Goal: Task Accomplishment & Management: Complete application form

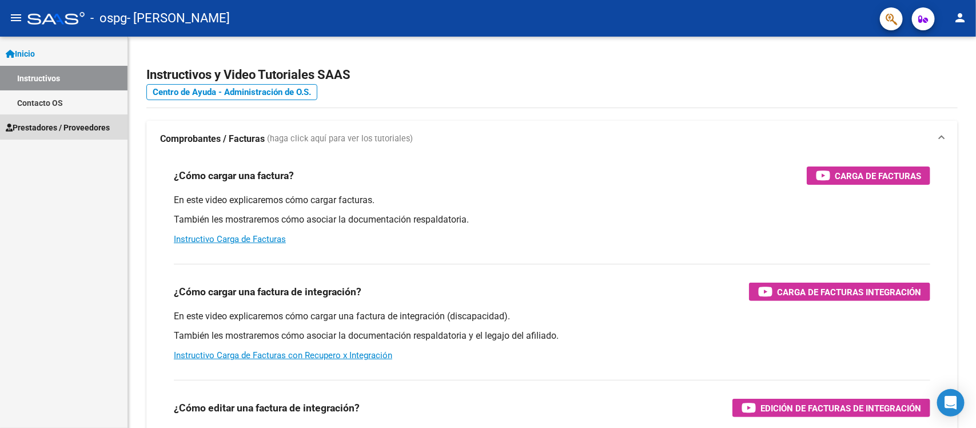
click at [66, 121] on span "Prestadores / Proveedores" at bounding box center [58, 127] width 104 height 13
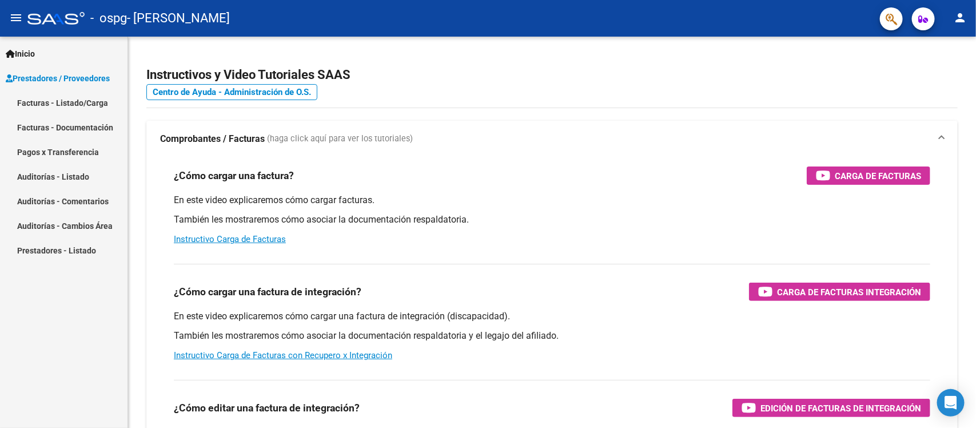
click at [67, 101] on link "Facturas - Listado/Carga" at bounding box center [63, 102] width 127 height 25
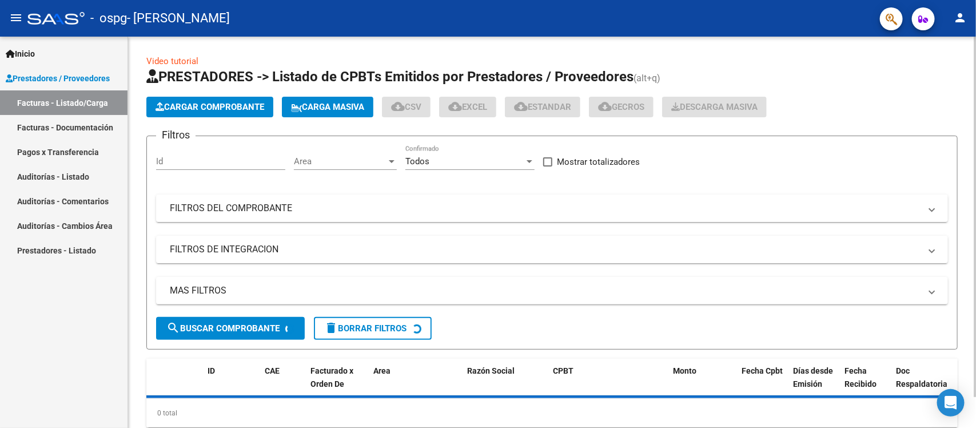
click at [228, 112] on button "Cargar Comprobante" at bounding box center [209, 107] width 127 height 21
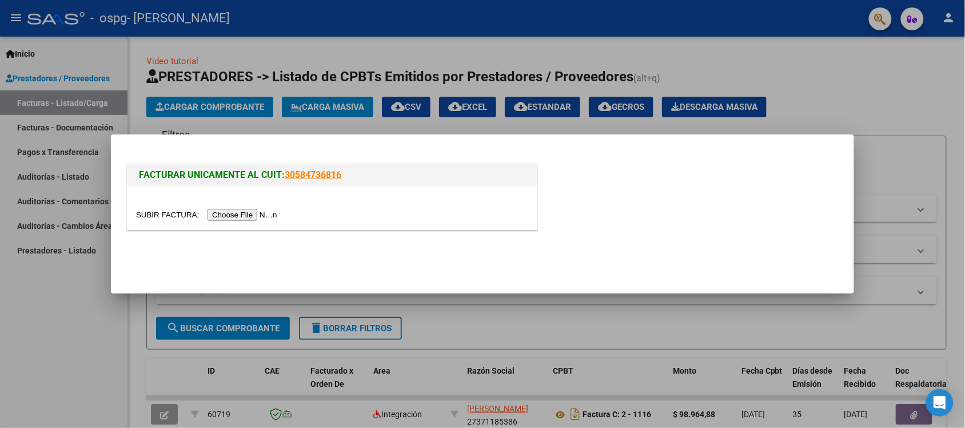
click at [249, 213] on input "file" at bounding box center [208, 215] width 145 height 12
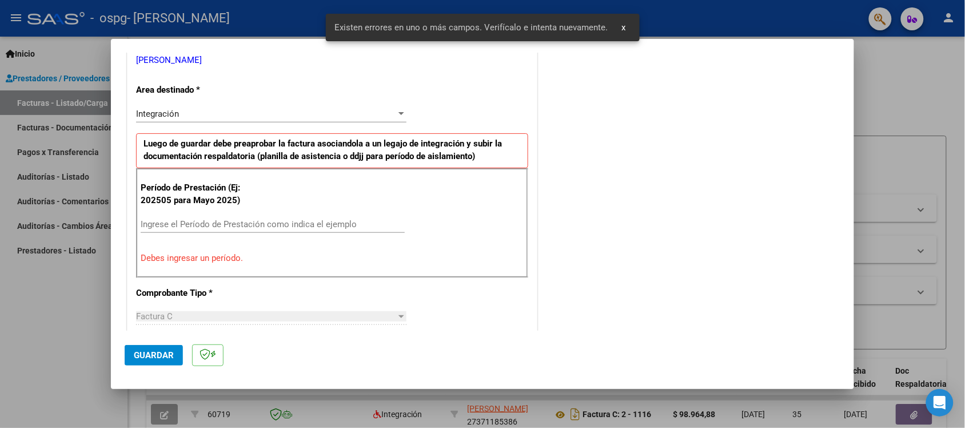
scroll to position [260, 0]
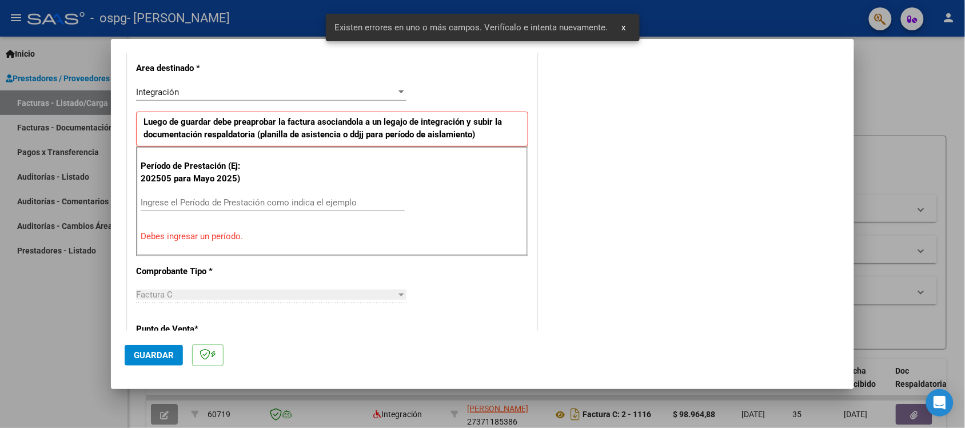
click at [228, 200] on input "Ingrese el Período de Prestación como indica el ejemplo" at bounding box center [273, 202] width 264 height 10
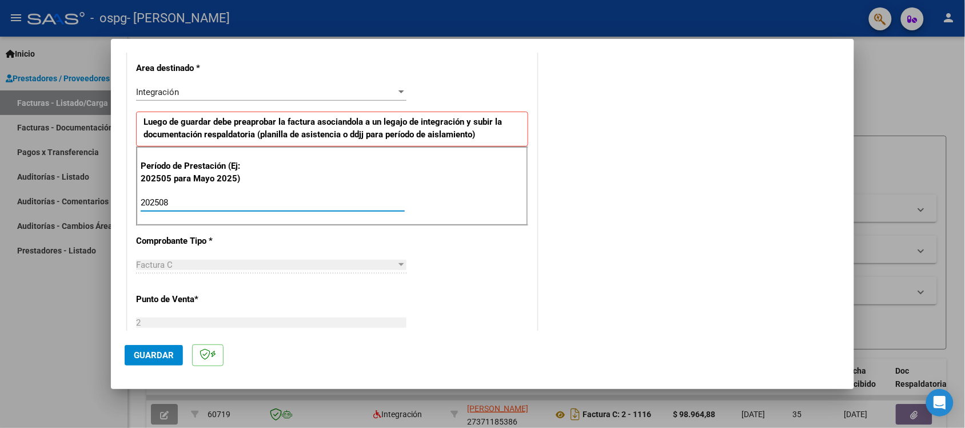
type input "202509"
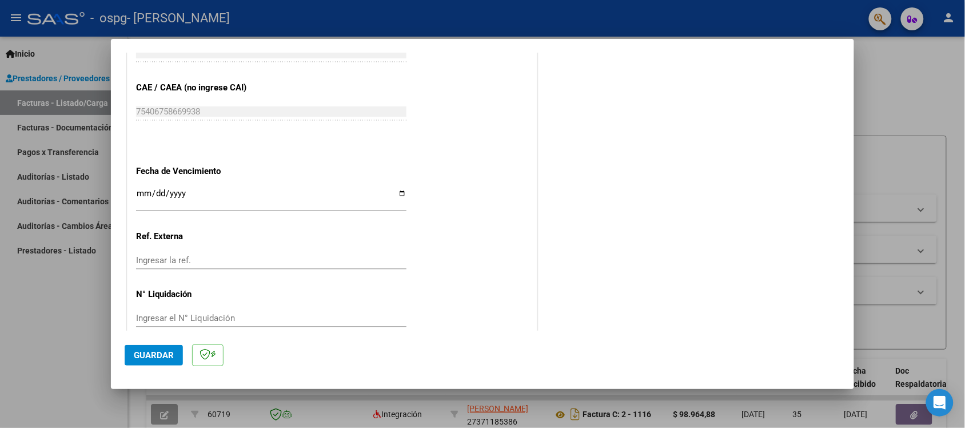
scroll to position [729, 0]
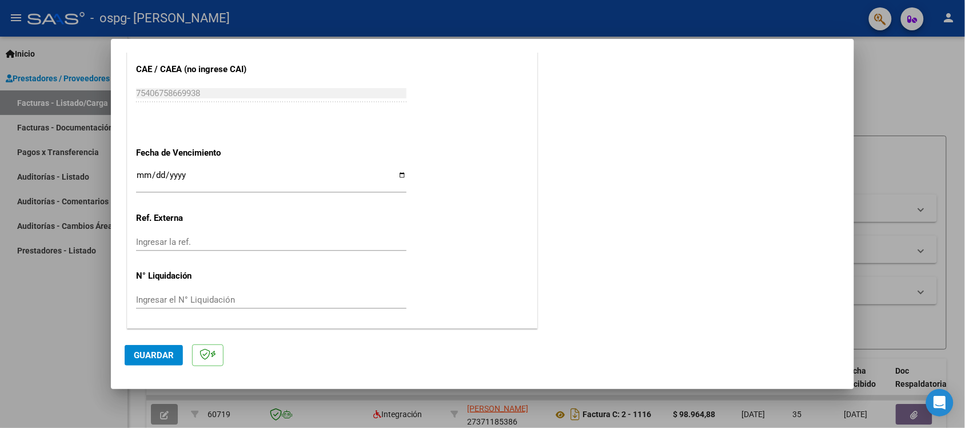
click at [164, 349] on button "Guardar" at bounding box center [154, 355] width 58 height 21
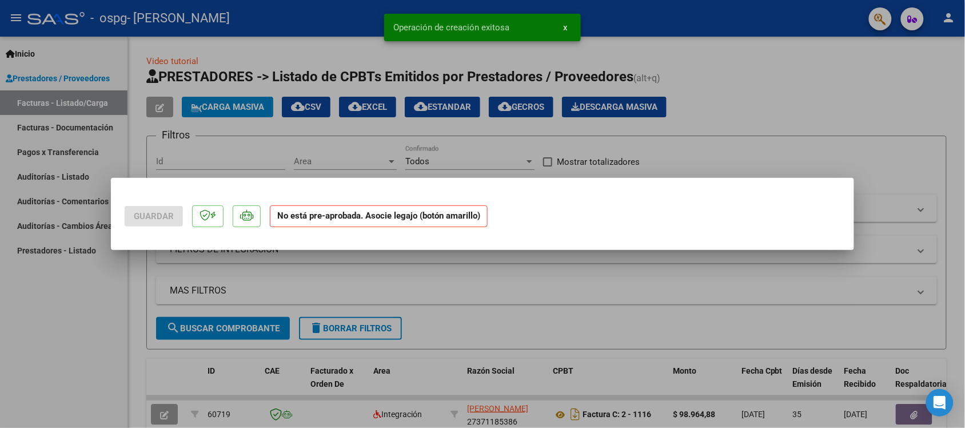
scroll to position [0, 0]
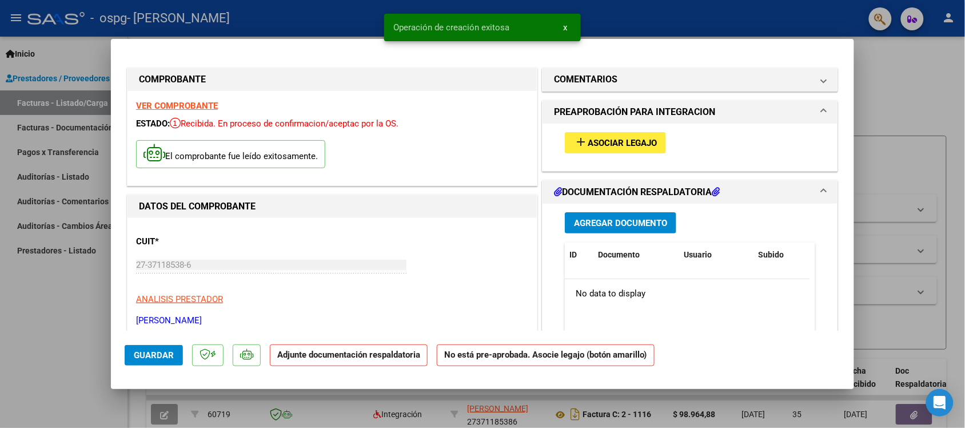
click at [601, 143] on span "Asociar Legajo" at bounding box center [622, 143] width 69 height 10
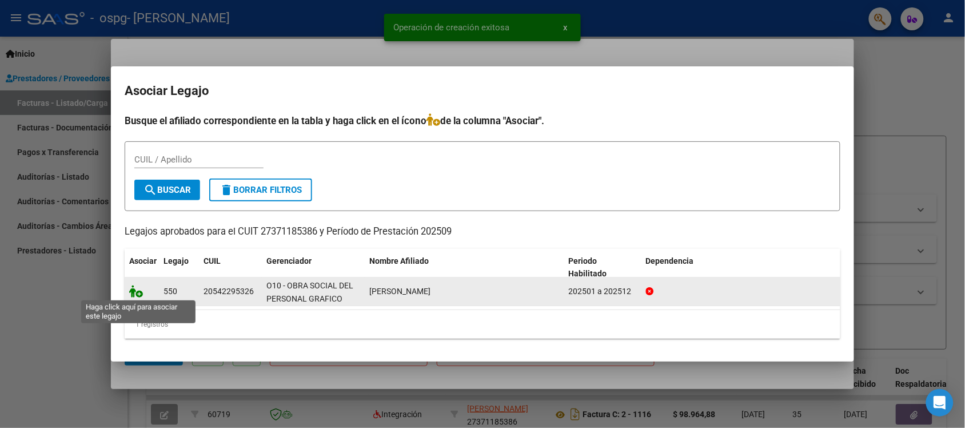
click at [139, 296] on icon at bounding box center [136, 291] width 14 height 13
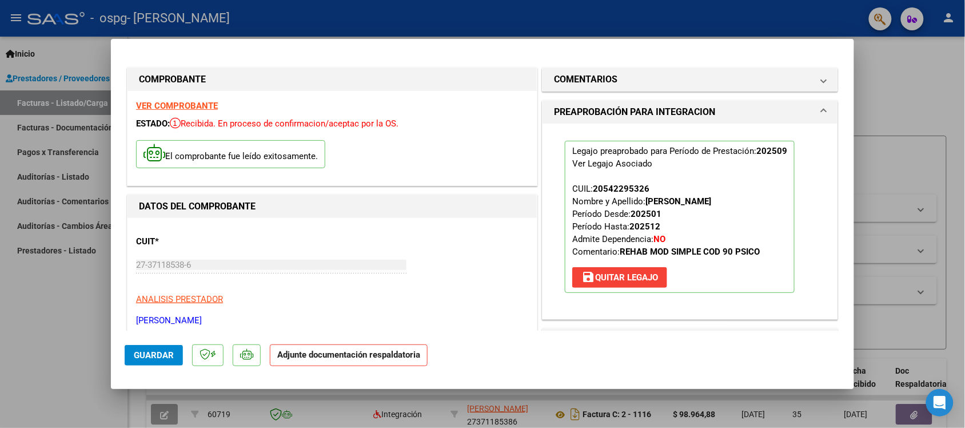
click at [381, 360] on p "Adjunte documentación respaldatoria" at bounding box center [349, 355] width 158 height 22
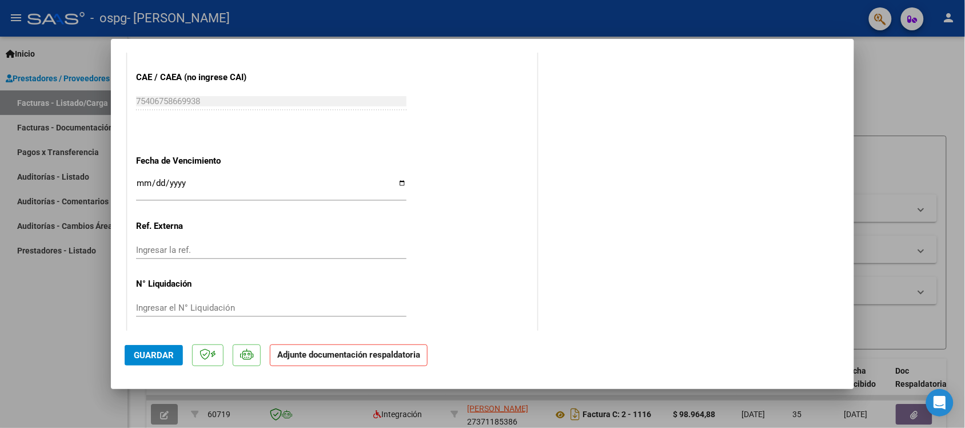
scroll to position [746, 0]
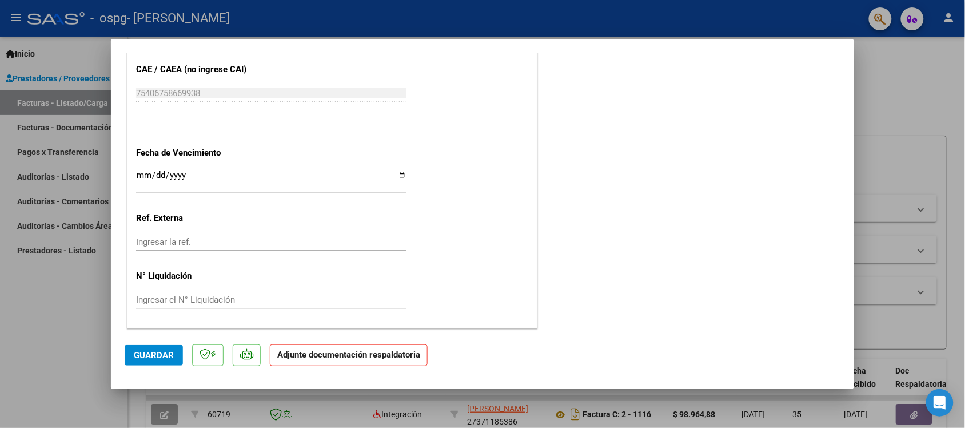
click at [353, 353] on strong "Adjunte documentación respaldatoria" at bounding box center [348, 354] width 143 height 10
click at [263, 298] on input "Ingresar el N° Liquidación" at bounding box center [271, 299] width 270 height 10
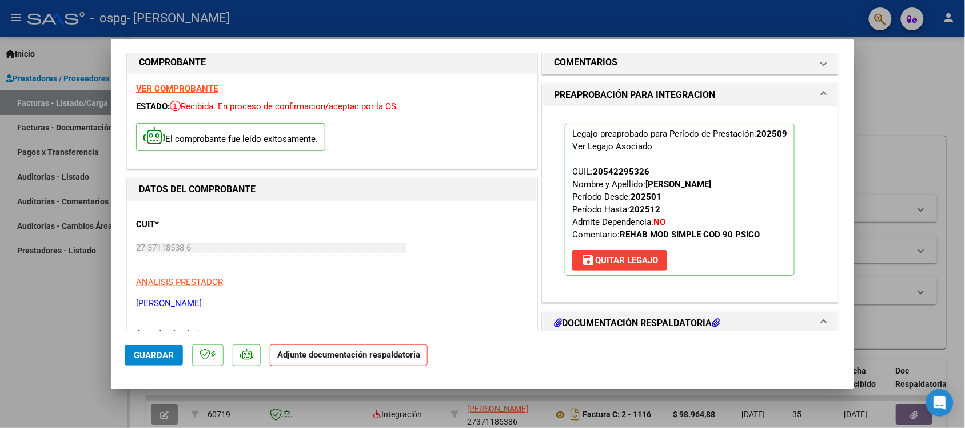
scroll to position [0, 0]
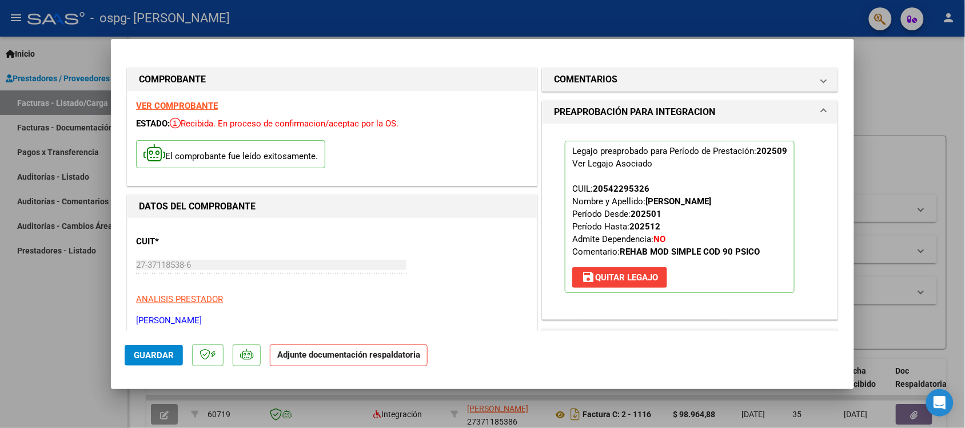
click at [174, 102] on strong "VER COMPROBANTE" at bounding box center [177, 106] width 82 height 10
click at [360, 353] on strong "Adjunte documentación respaldatoria" at bounding box center [348, 354] width 143 height 10
drag, startPoint x: 149, startPoint y: 359, endPoint x: 147, endPoint y: 366, distance: 7.2
click at [149, 361] on button "Guardar" at bounding box center [154, 355] width 58 height 21
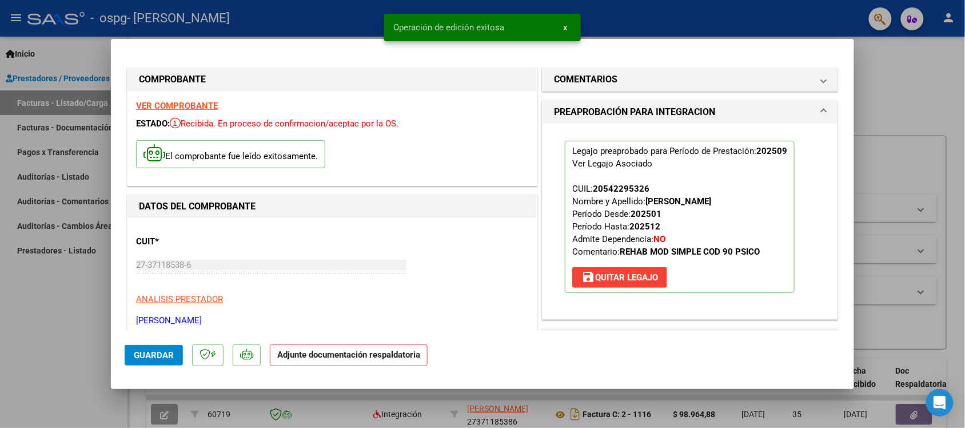
click at [355, 353] on strong "Adjunte documentación respaldatoria" at bounding box center [348, 354] width 143 height 10
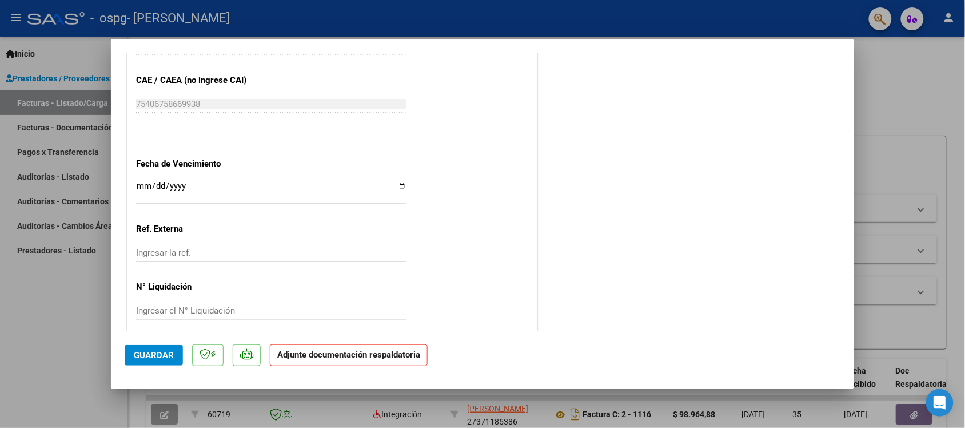
scroll to position [740, 0]
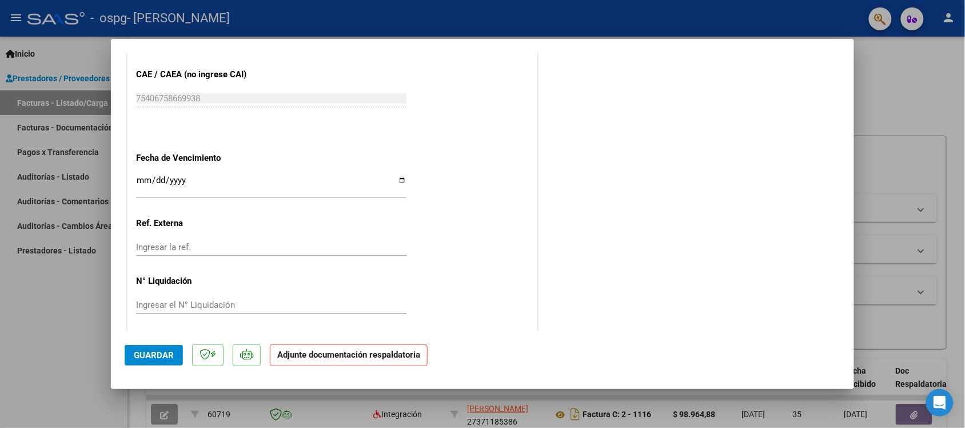
click at [395, 183] on input "Ingresar la fecha" at bounding box center [271, 185] width 270 height 18
click at [288, 178] on input "Ingresar la fecha" at bounding box center [271, 185] width 270 height 18
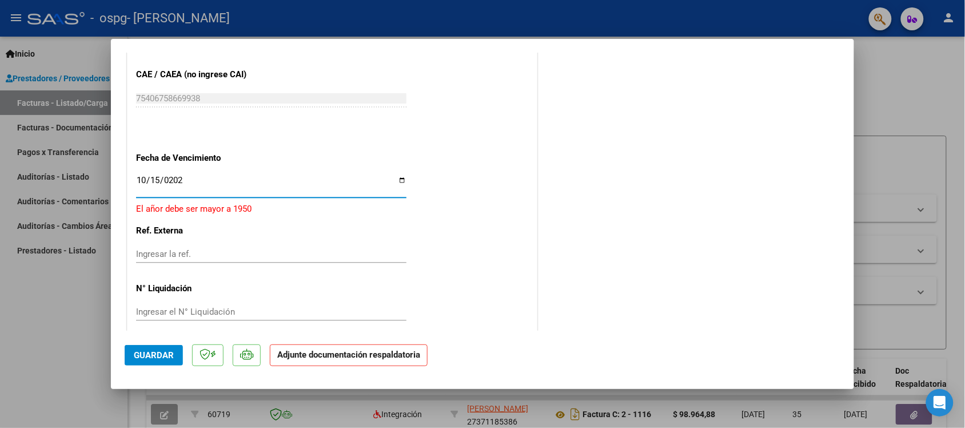
type input "[DATE]"
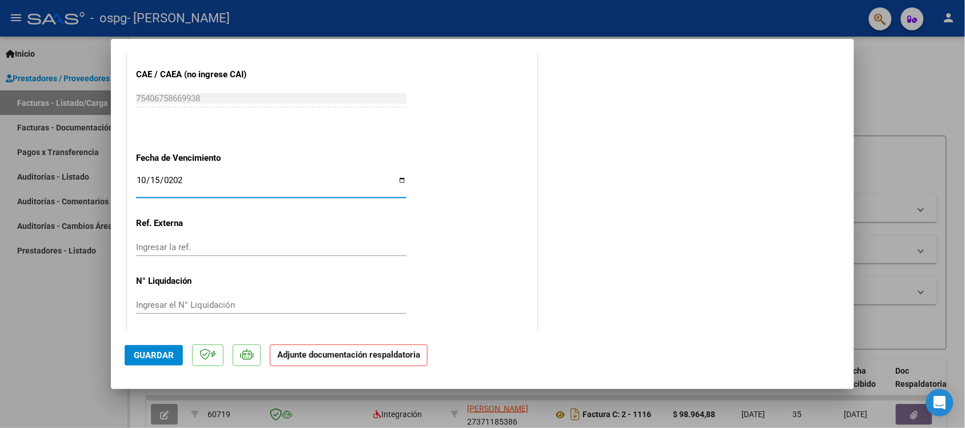
click at [300, 361] on p "Adjunte documentación respaldatoria" at bounding box center [349, 355] width 158 height 22
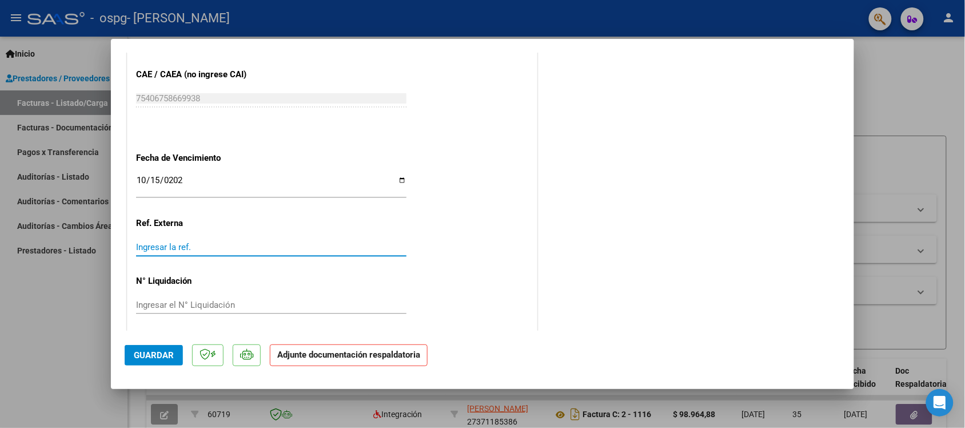
click at [254, 252] on input "Ingresar la ref." at bounding box center [271, 247] width 270 height 10
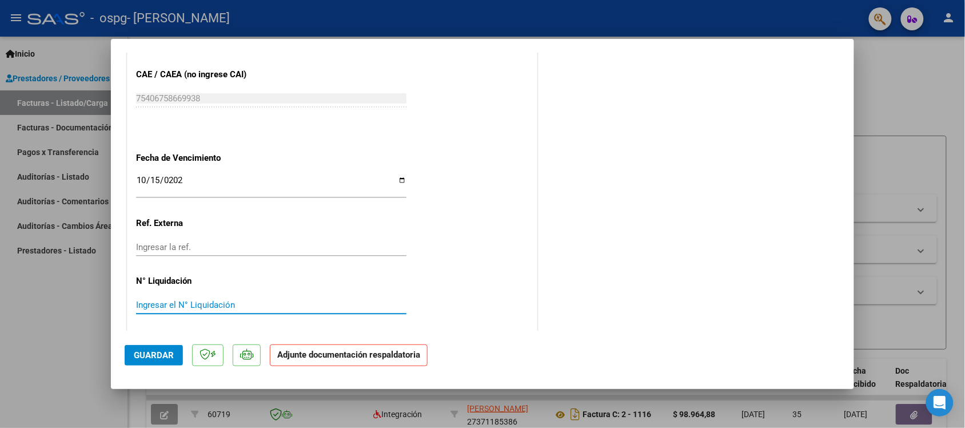
click at [226, 305] on input "Ingresar el N° Liquidación" at bounding box center [271, 305] width 270 height 10
click at [344, 361] on p "Adjunte documentación respaldatoria" at bounding box center [349, 355] width 158 height 22
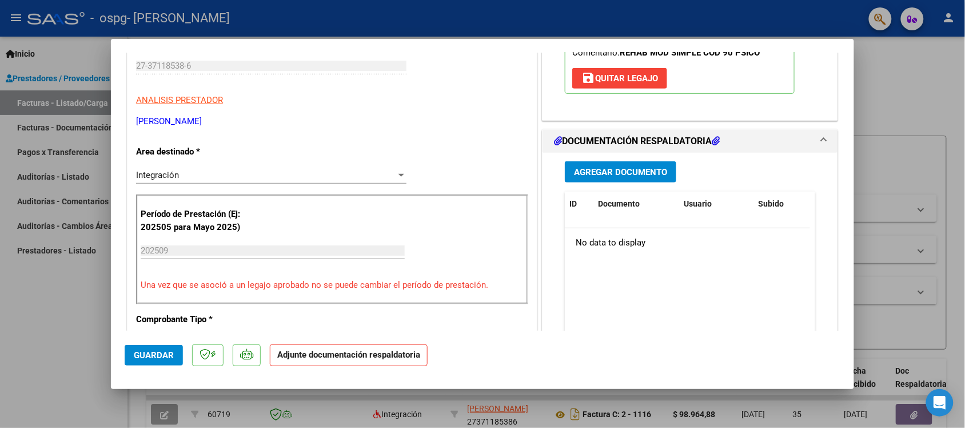
scroll to position [193, 0]
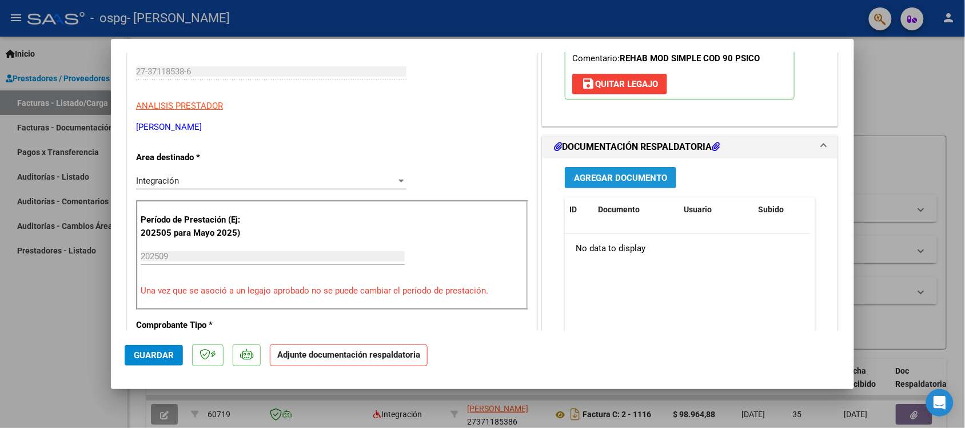
click at [632, 170] on button "Agregar Documento" at bounding box center [620, 177] width 111 height 21
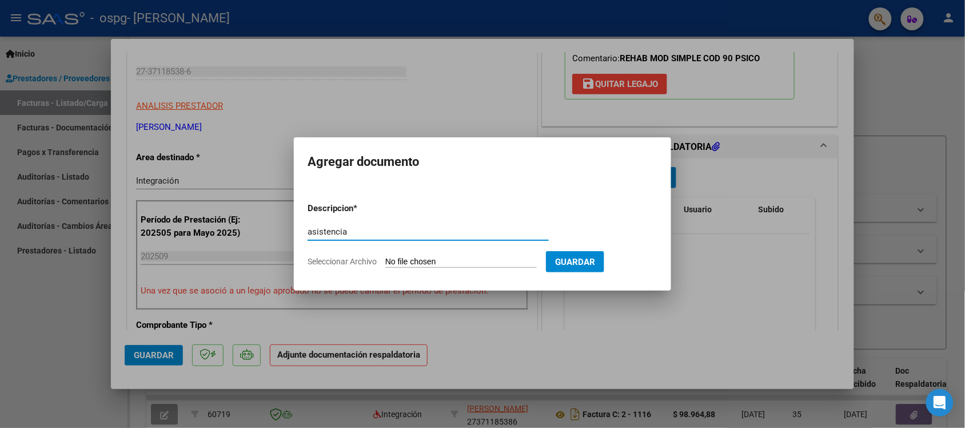
type input "asistencia"
click at [493, 262] on input "Seleccionar Archivo" at bounding box center [460, 262] width 151 height 11
type input "C:\fakepath\asistencia [PERSON_NAME] [DATE].pdf"
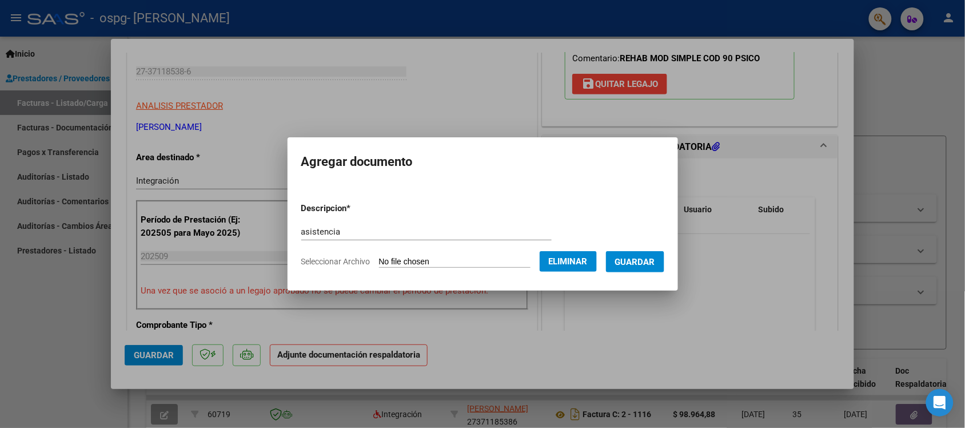
click at [647, 257] on span "Guardar" at bounding box center [635, 262] width 40 height 10
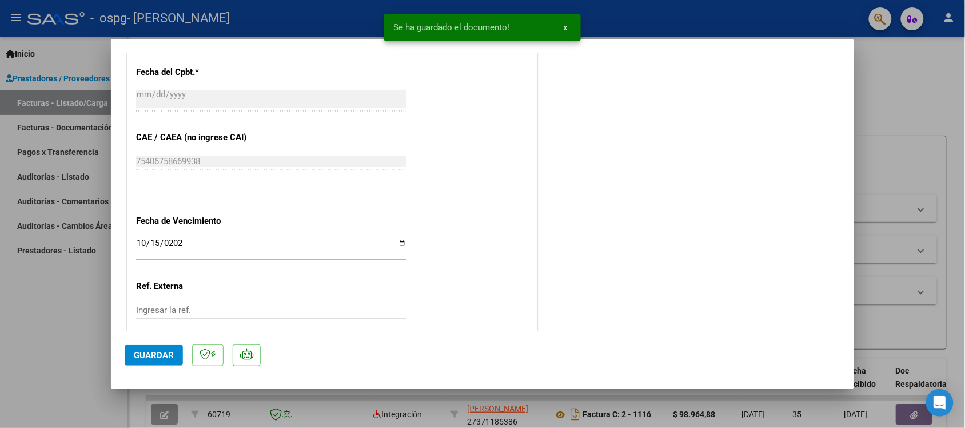
scroll to position [746, 0]
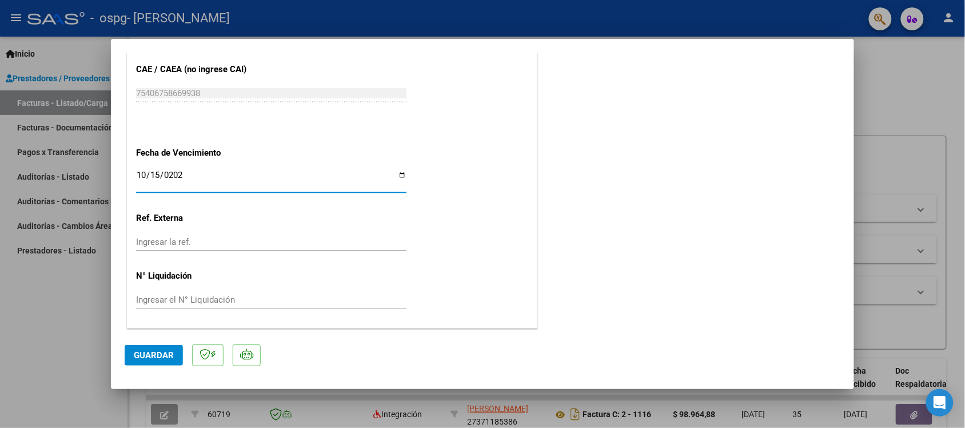
drag, startPoint x: 272, startPoint y: 180, endPoint x: 228, endPoint y: 188, distance: 44.6
click at [228, 188] on input "[DATE]" at bounding box center [271, 179] width 270 height 18
click at [149, 354] on span "Guardar" at bounding box center [154, 355] width 40 height 10
